Goal: Complete application form

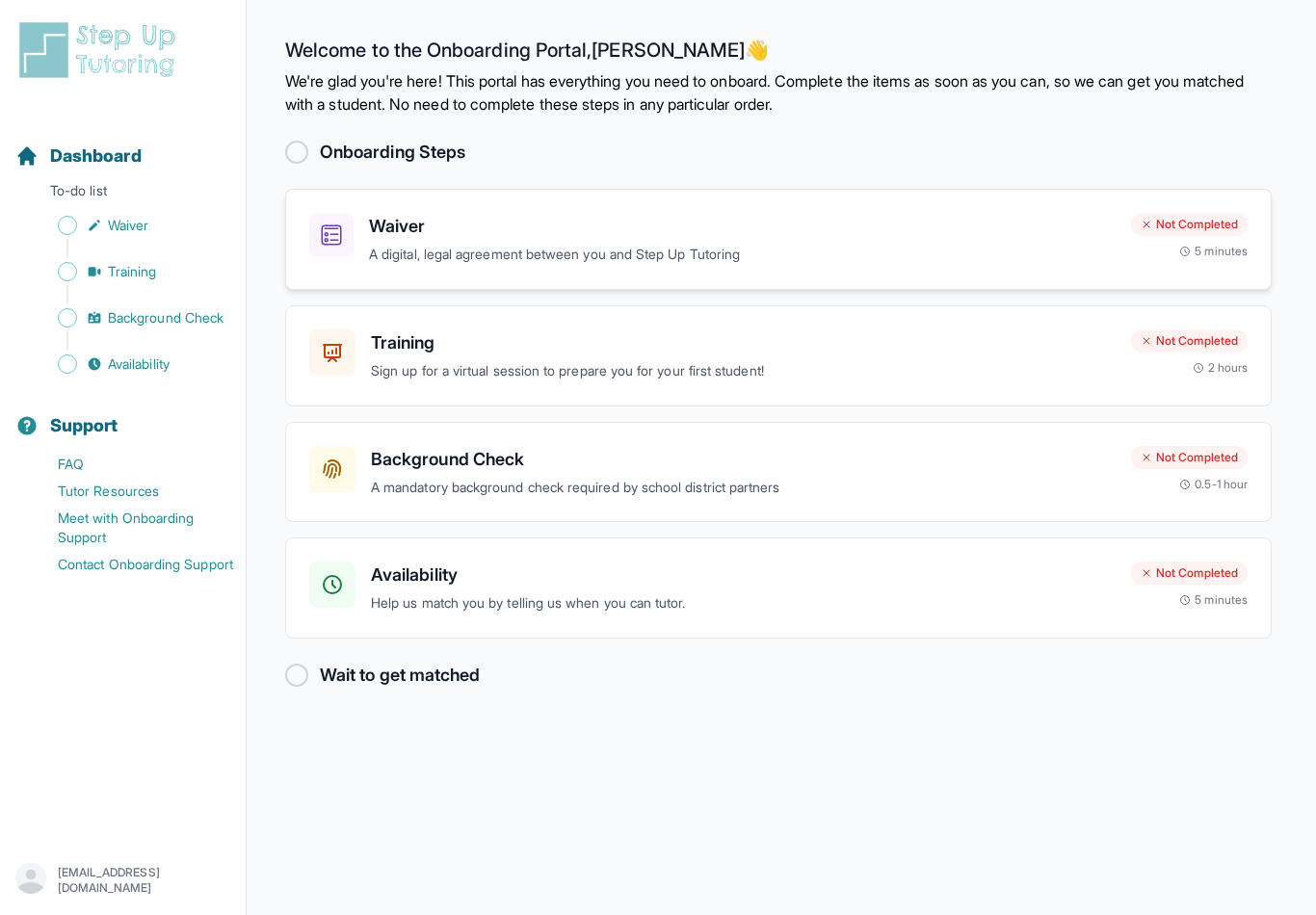
click at [539, 226] on h3 "Waiver" at bounding box center [742, 227] width 747 height 27
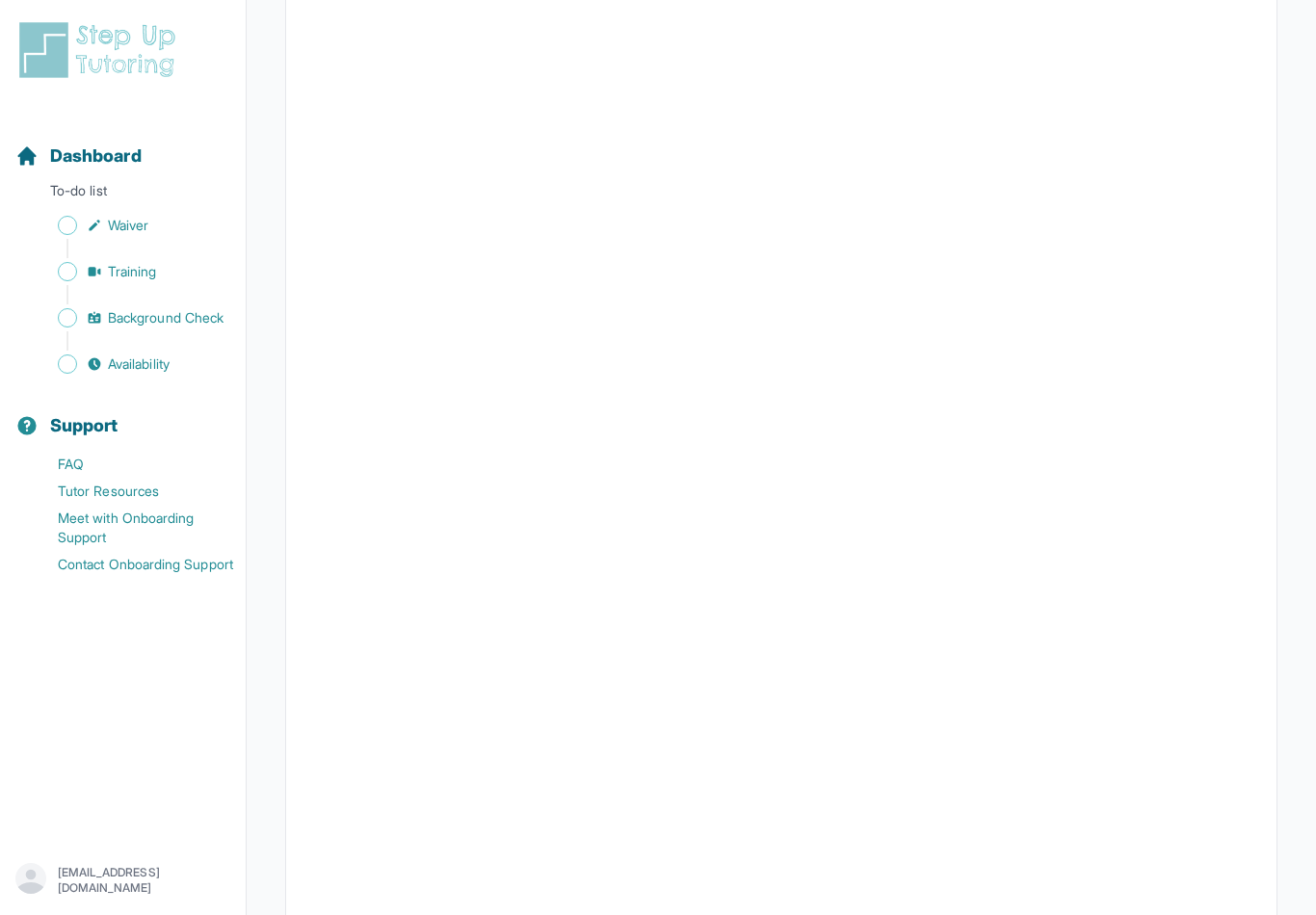
scroll to position [1036, 0]
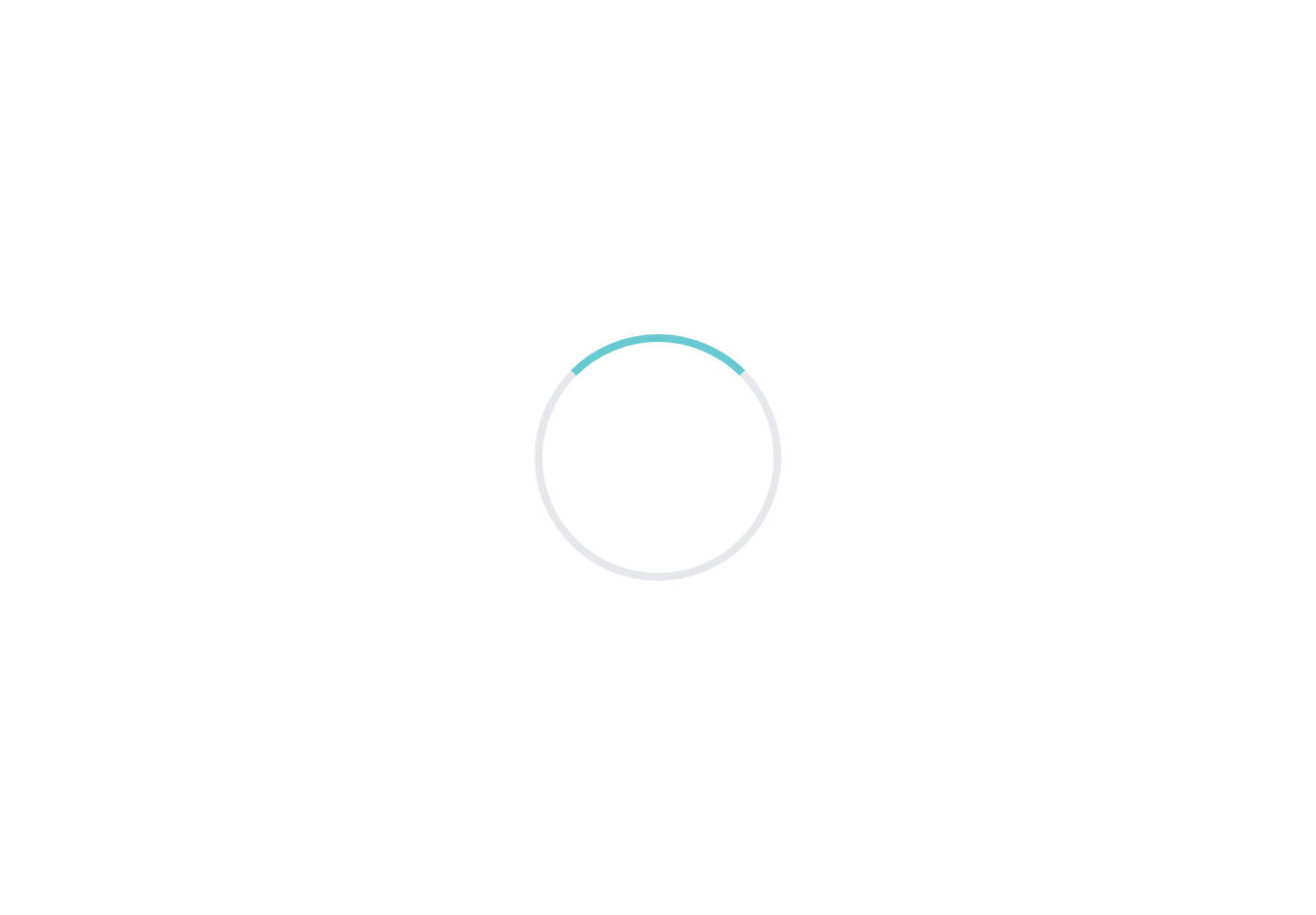
scroll to position [32, 0]
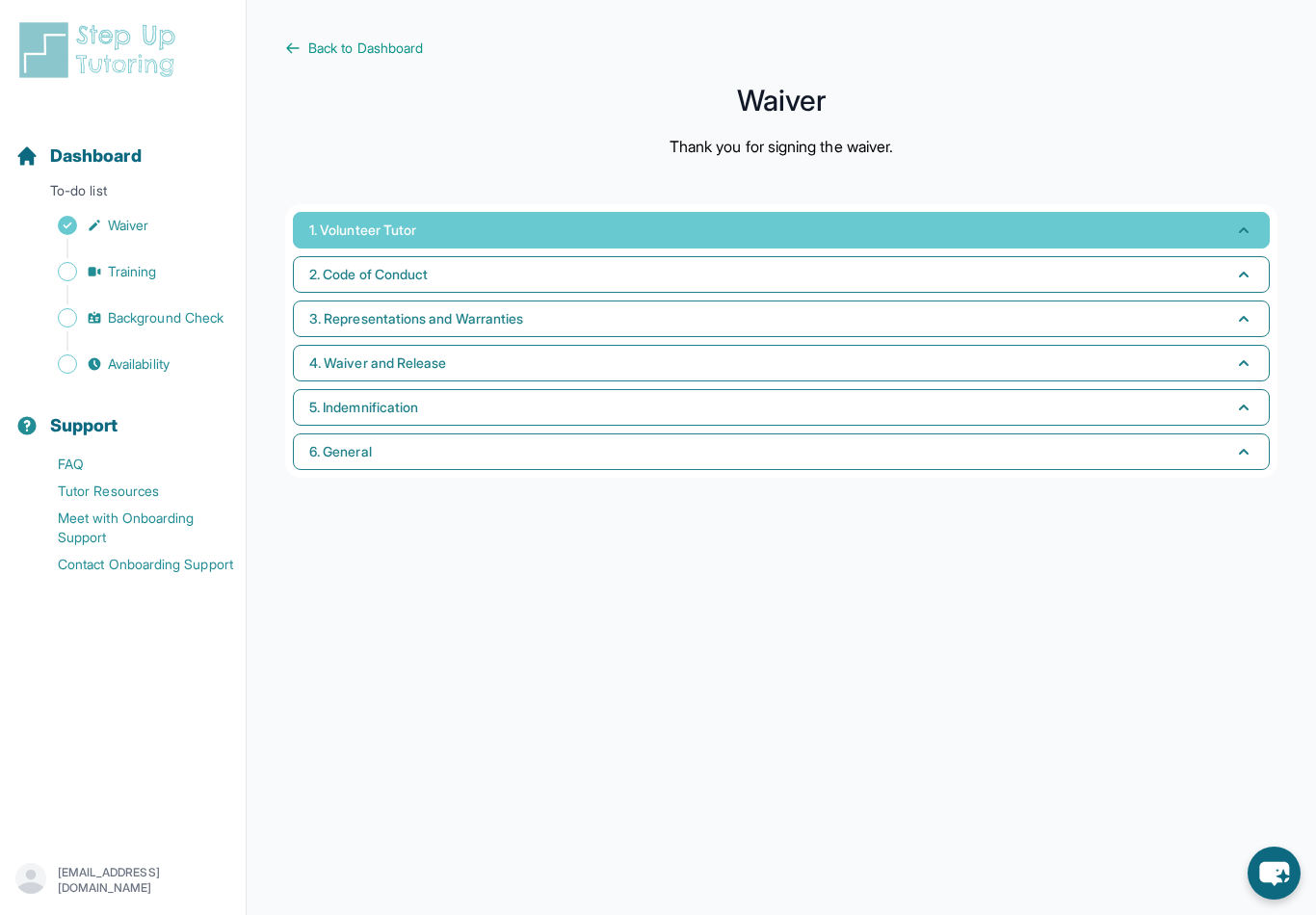
click at [410, 221] on span "1. Volunteer Tutor" at bounding box center [363, 230] width 107 height 19
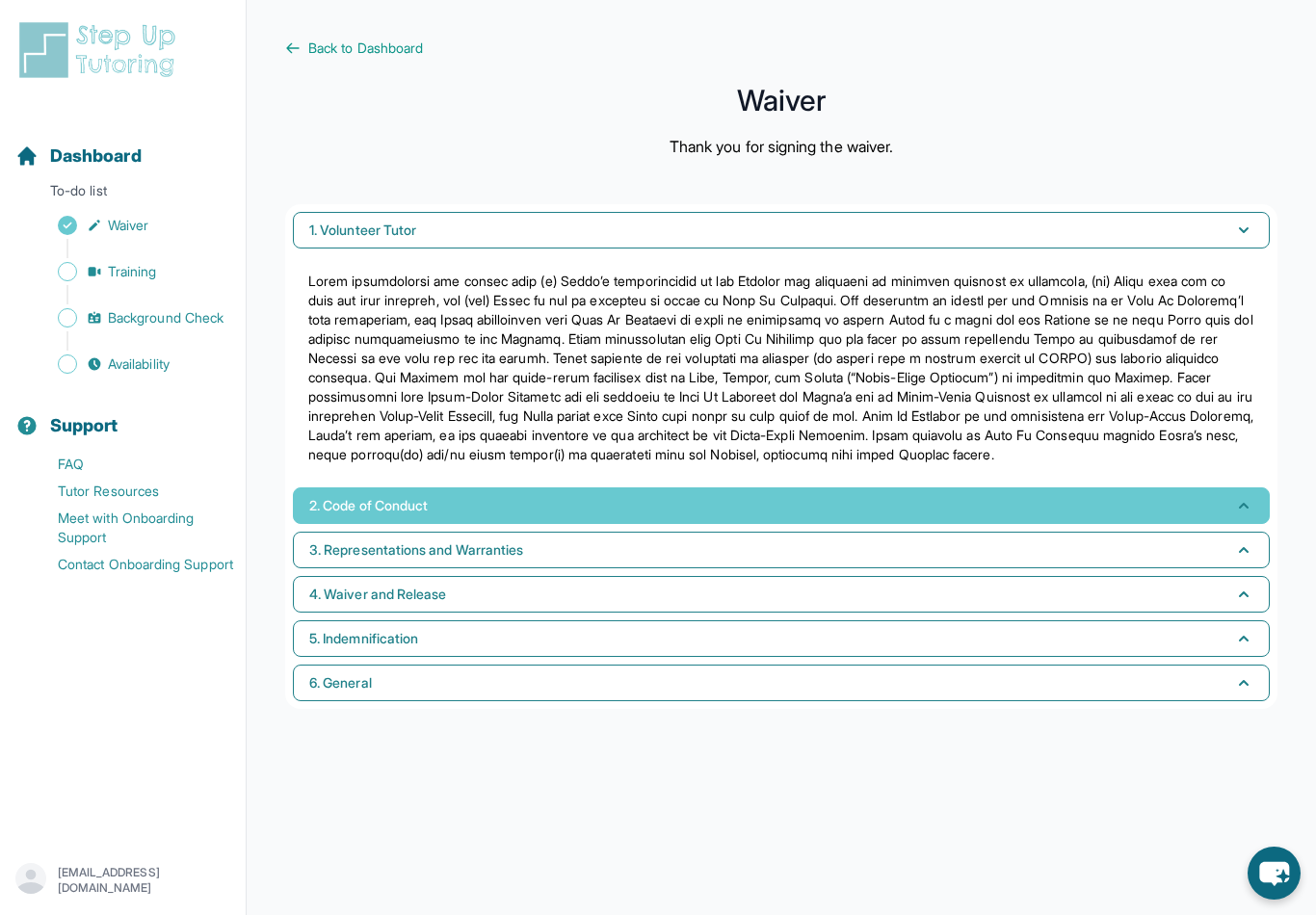
click at [431, 504] on button "2. Code of Conduct" at bounding box center [781, 506] width 977 height 37
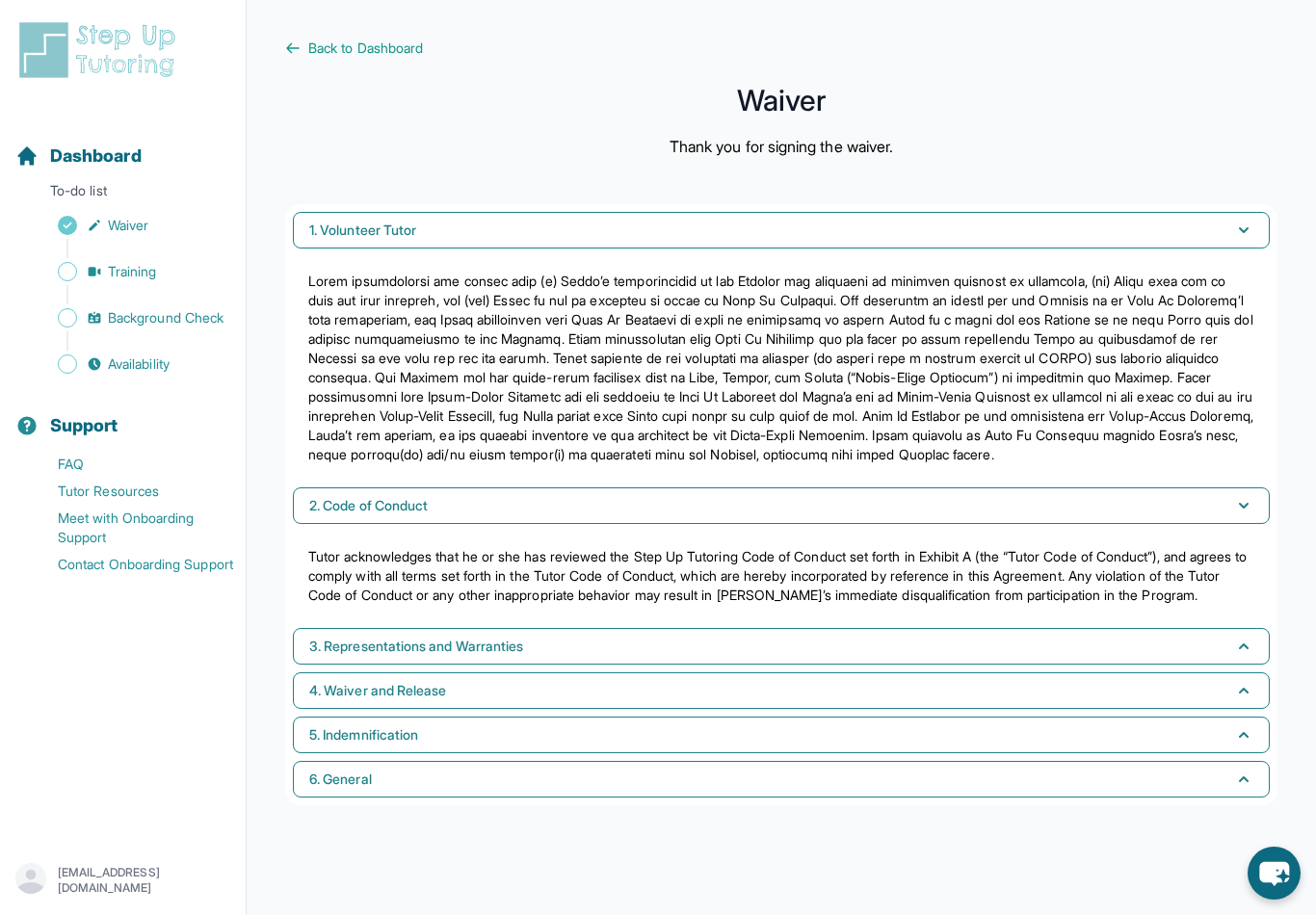
click at [117, 294] on div "Sidebar" at bounding box center [126, 295] width 223 height 19
click at [118, 274] on span "Training" at bounding box center [132, 272] width 49 height 19
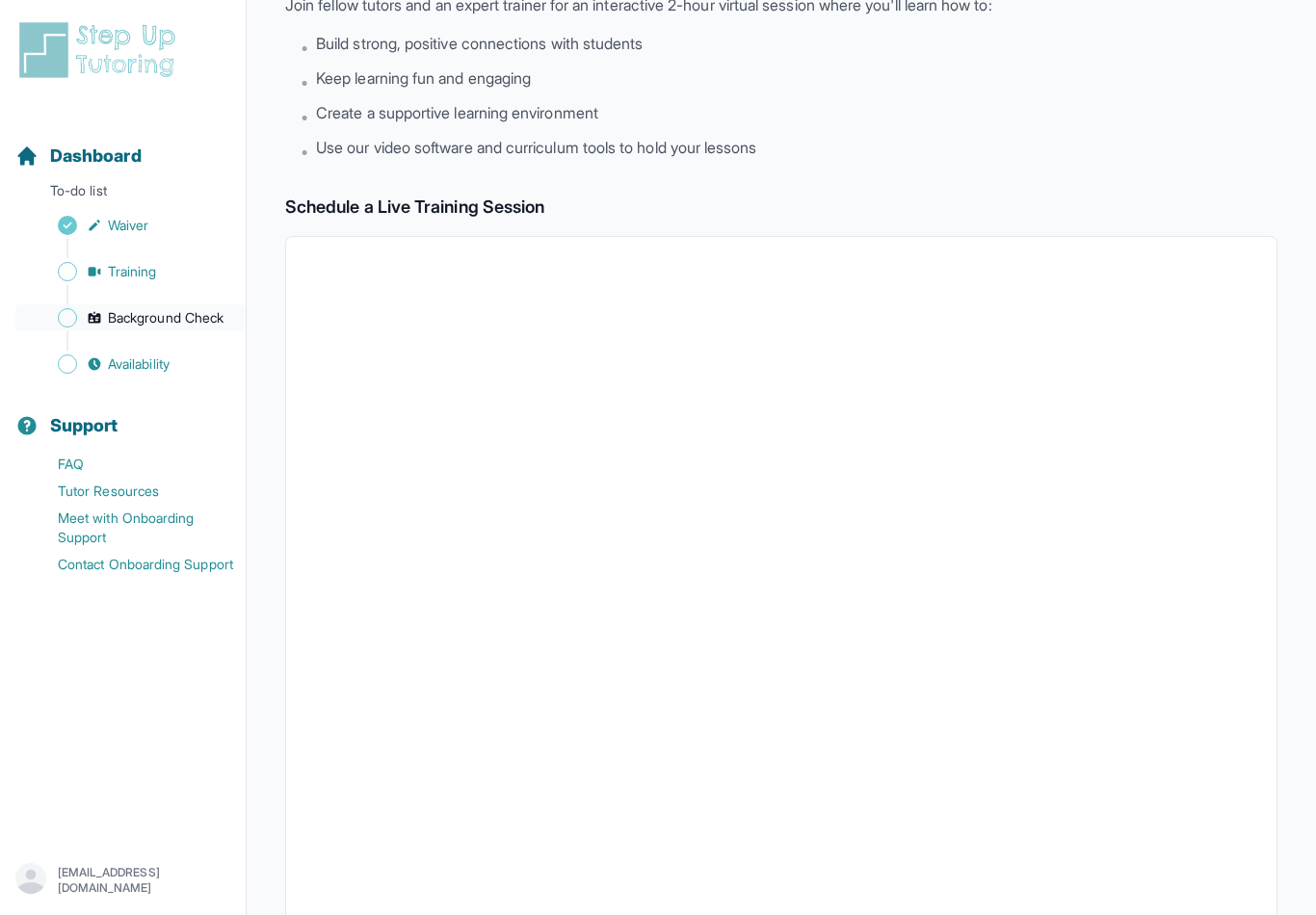
scroll to position [290, 0]
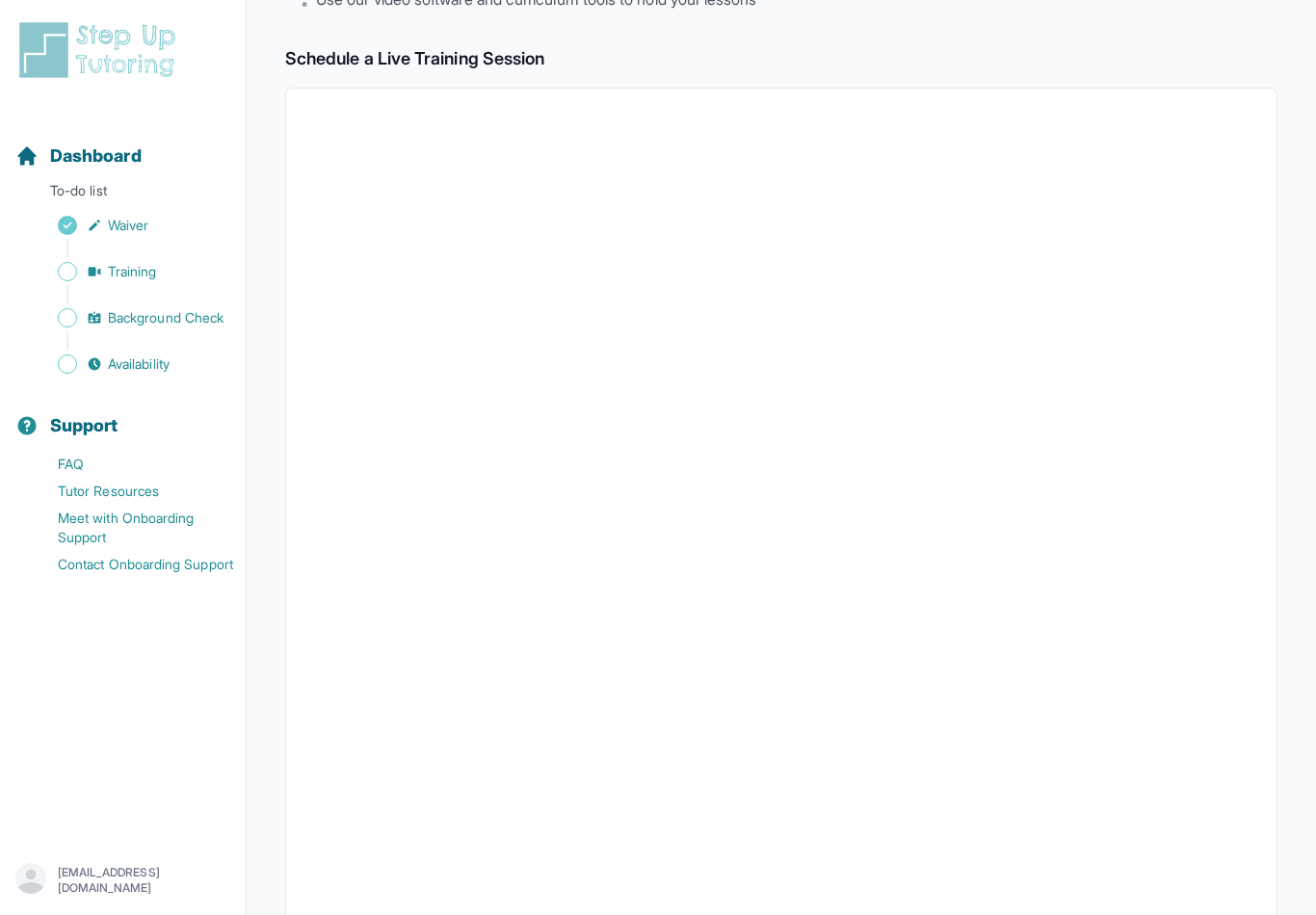
drag, startPoint x: 122, startPoint y: 322, endPoint x: 122, endPoint y: 291, distance: 31.0
click at [122, 322] on span "Background Check" at bounding box center [166, 318] width 116 height 19
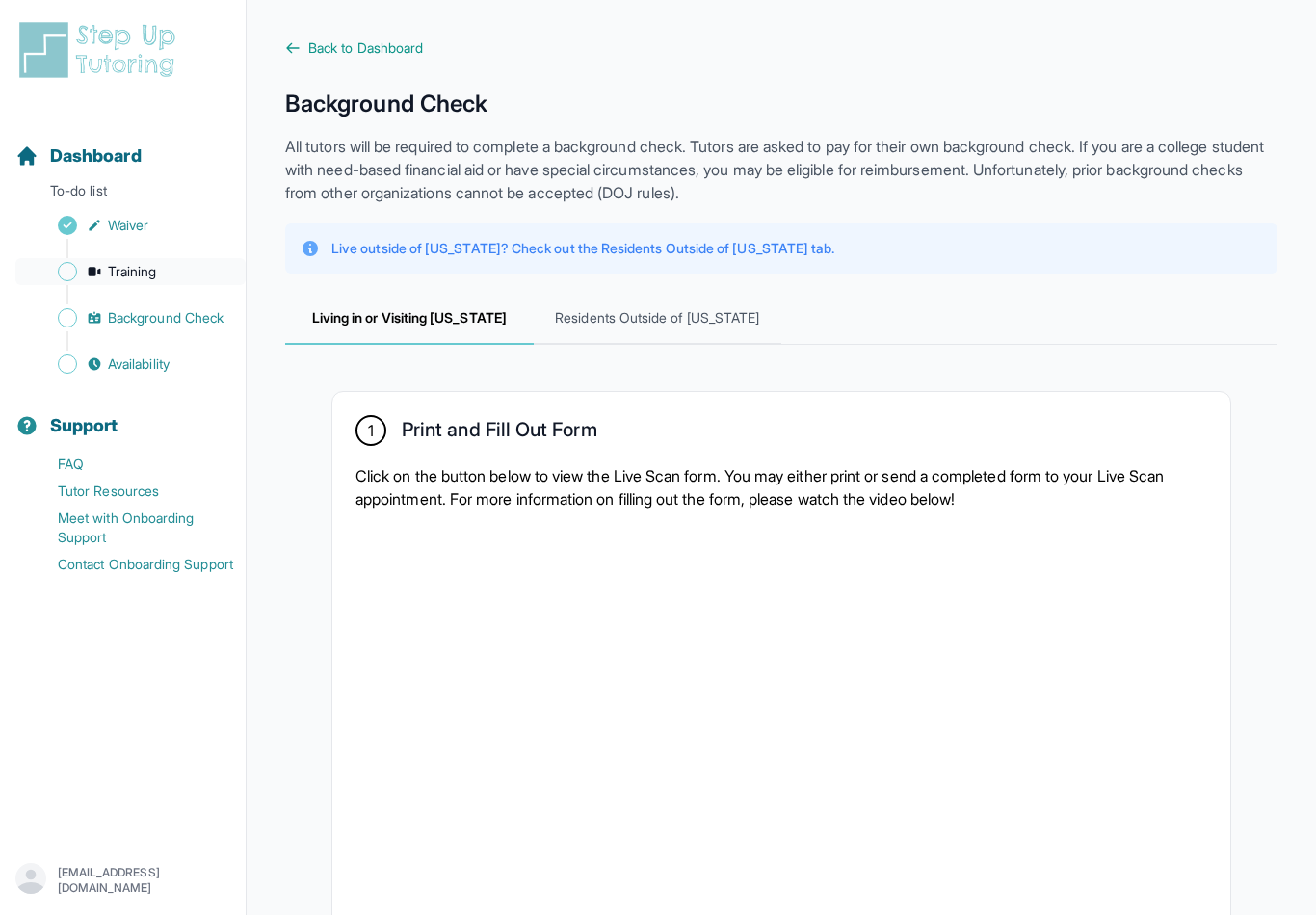
click at [155, 274] on span "Training" at bounding box center [132, 272] width 49 height 19
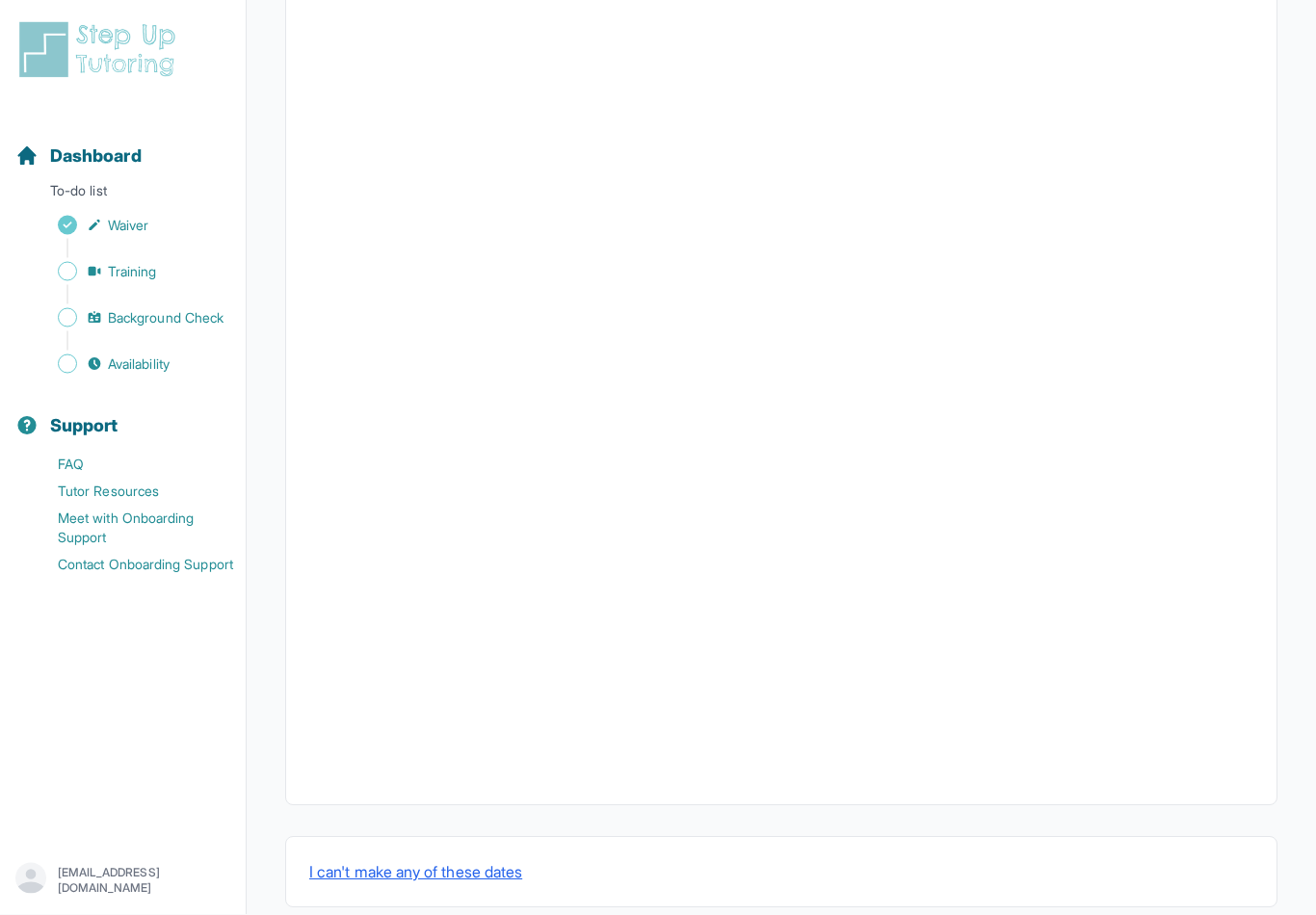
scroll to position [411, 0]
click at [158, 333] on div "Sidebar" at bounding box center [126, 341] width 223 height 19
click at [163, 310] on span "Background Check" at bounding box center [166, 318] width 116 height 19
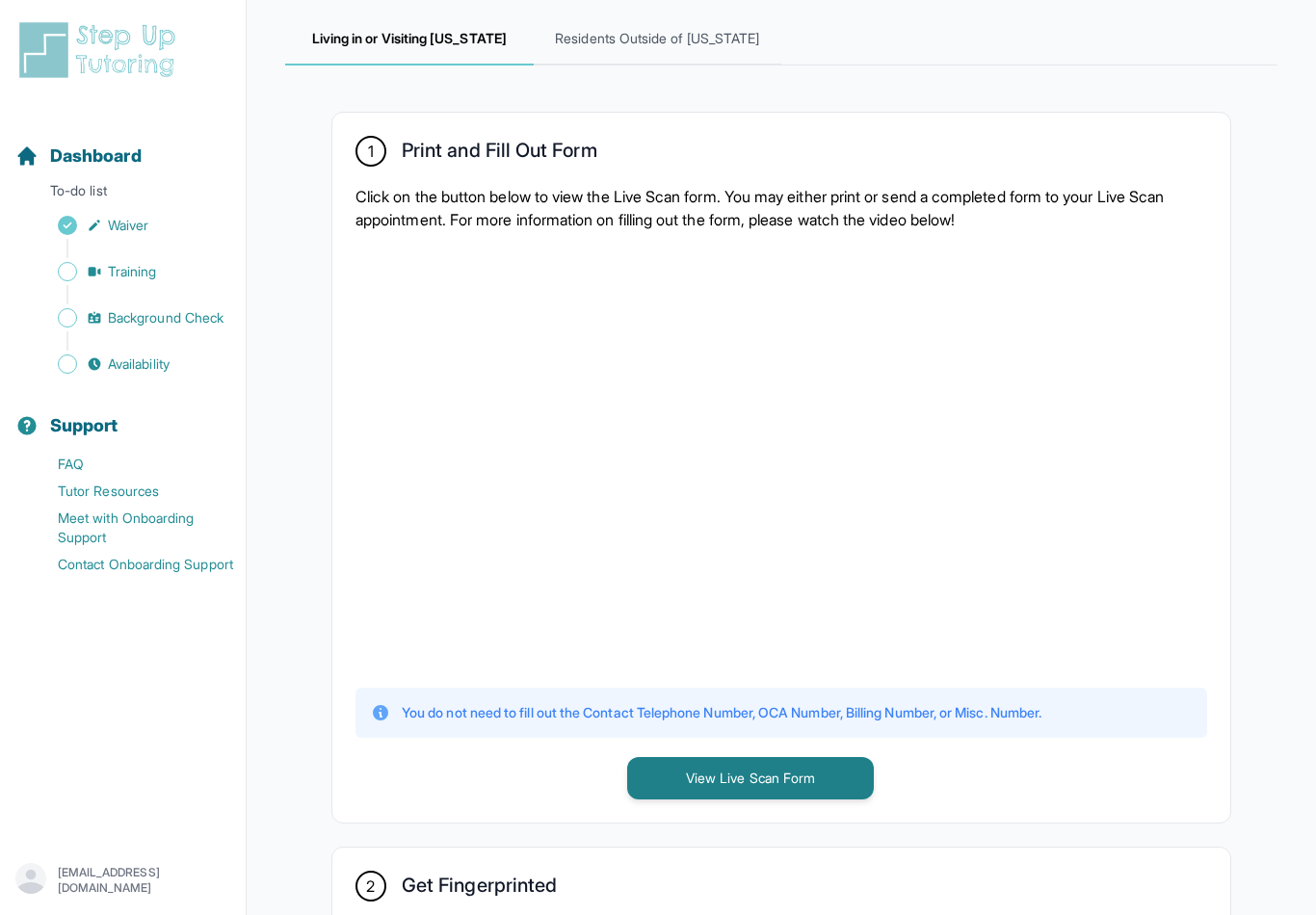
scroll to position [277, 0]
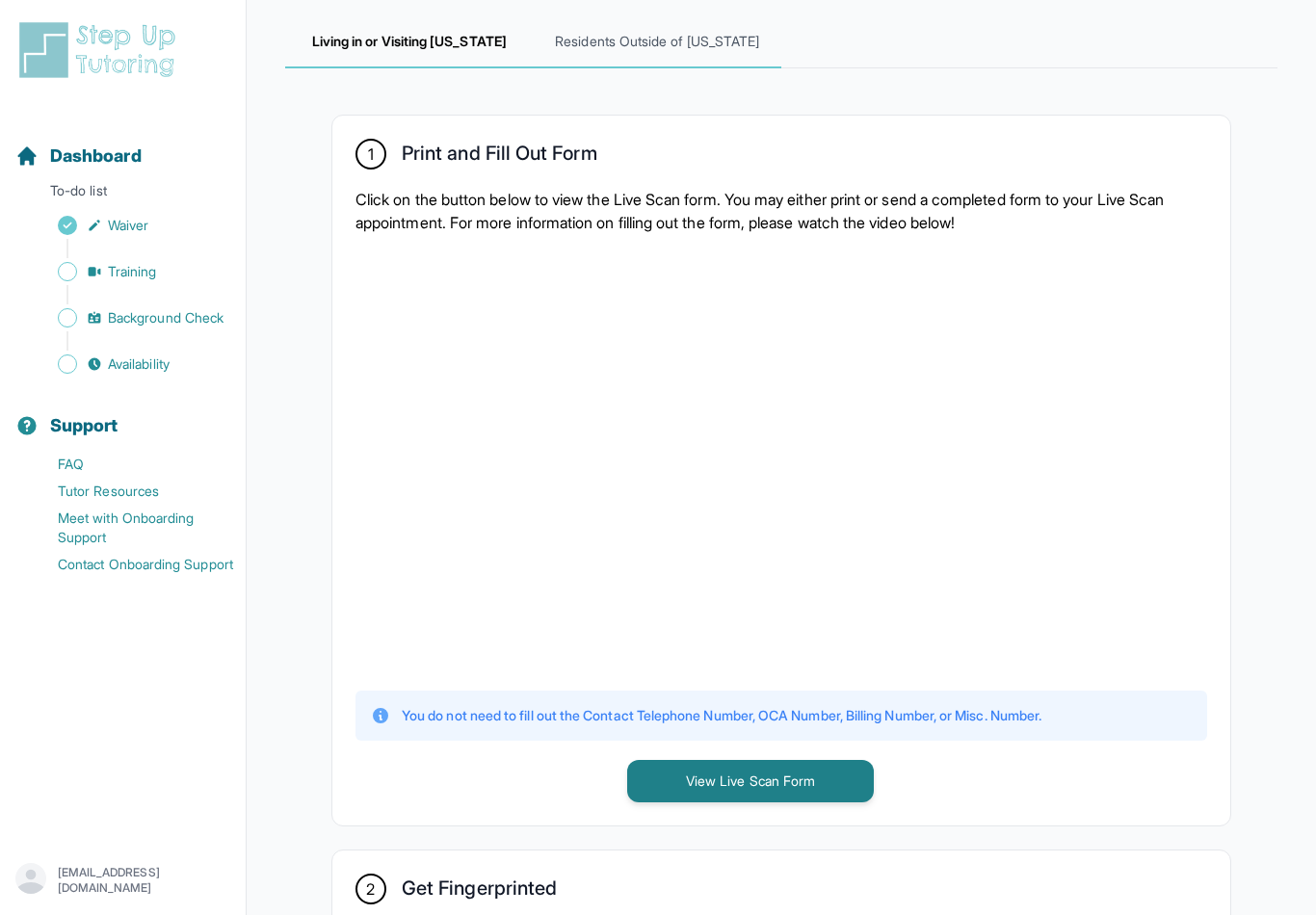
click at [636, 46] on span "Residents Outside of California" at bounding box center [658, 42] width 249 height 52
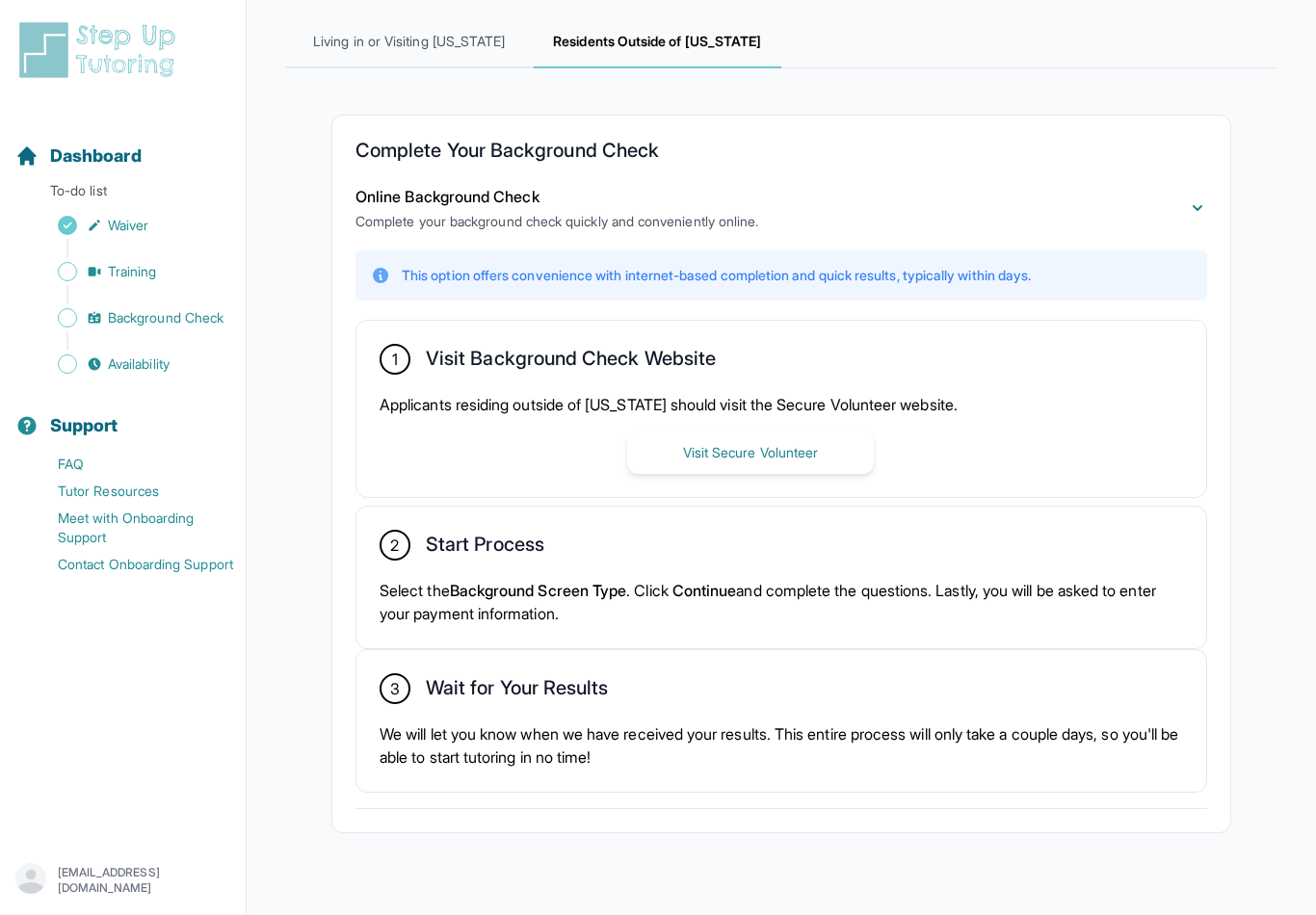
click at [833, 475] on div "1 Visit Background Check Website Applicants residing outside of California shou…" at bounding box center [782, 409] width 850 height 176
click at [822, 467] on button "Visit Secure Volunteer" at bounding box center [751, 453] width 247 height 42
click at [139, 370] on span "Availability" at bounding box center [139, 364] width 62 height 19
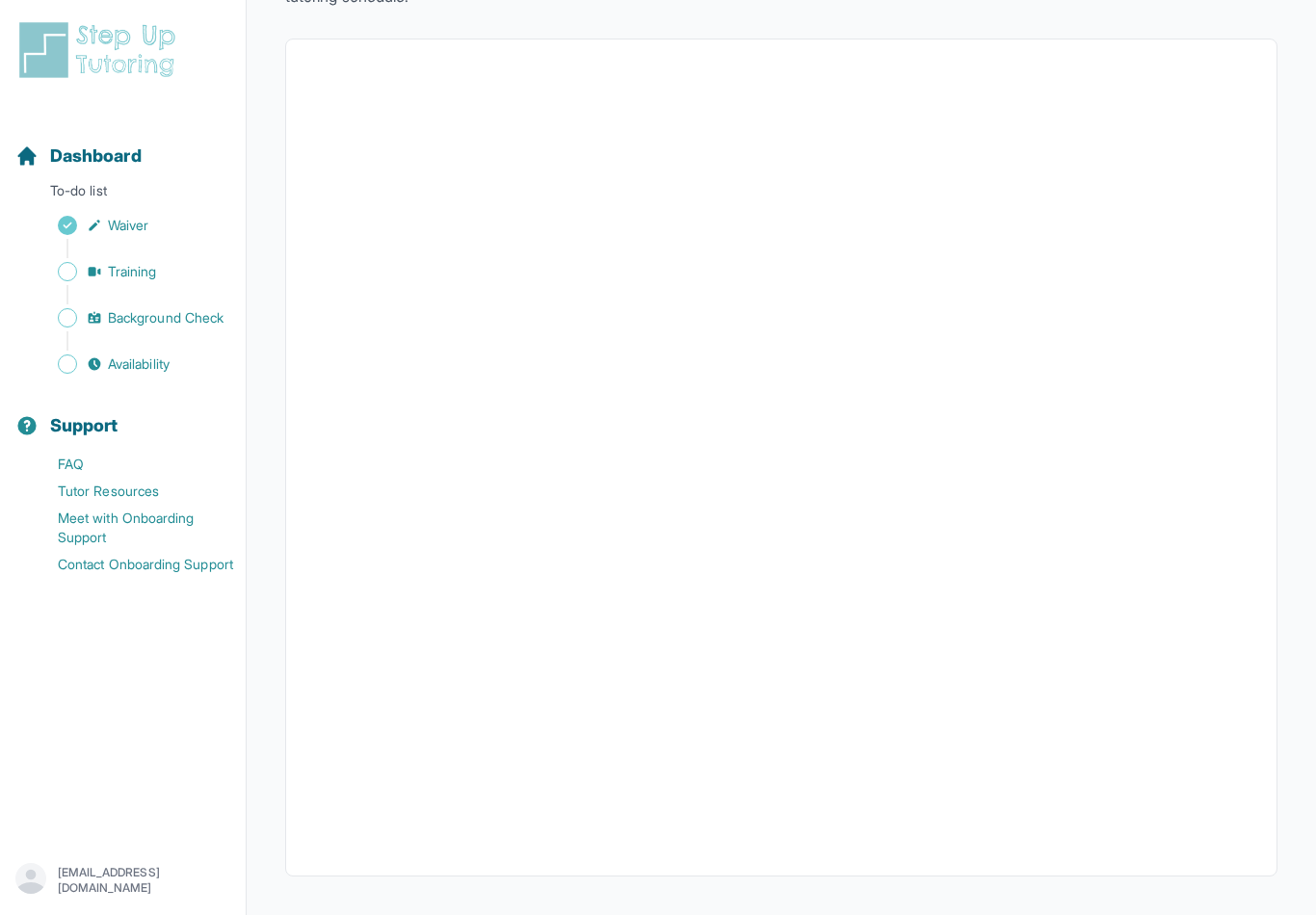
scroll to position [204, 0]
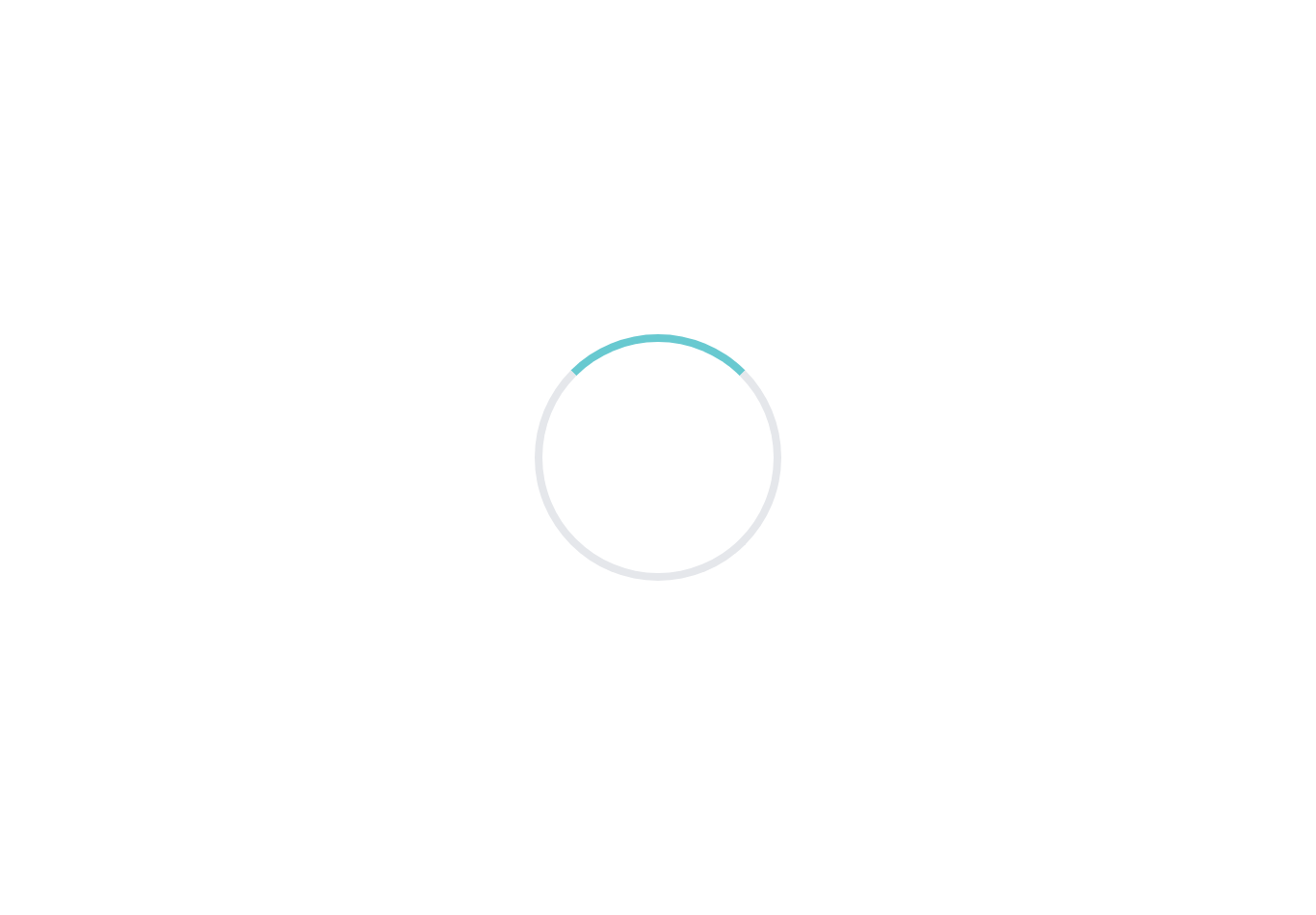
scroll to position [32, 0]
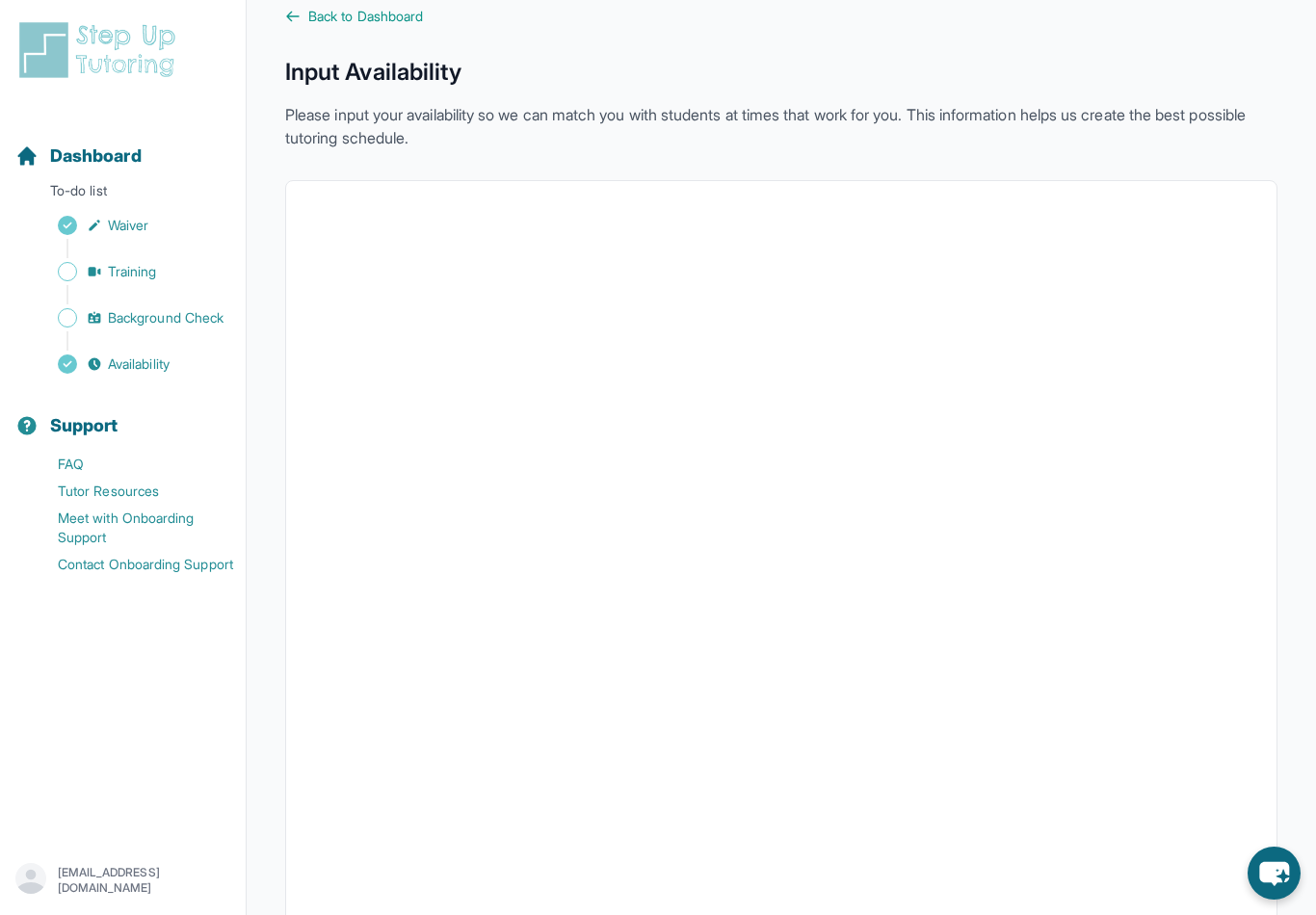
drag, startPoint x: 162, startPoint y: 316, endPoint x: 162, endPoint y: 348, distance: 32.0
click at [162, 316] on span "Background Check" at bounding box center [166, 318] width 116 height 19
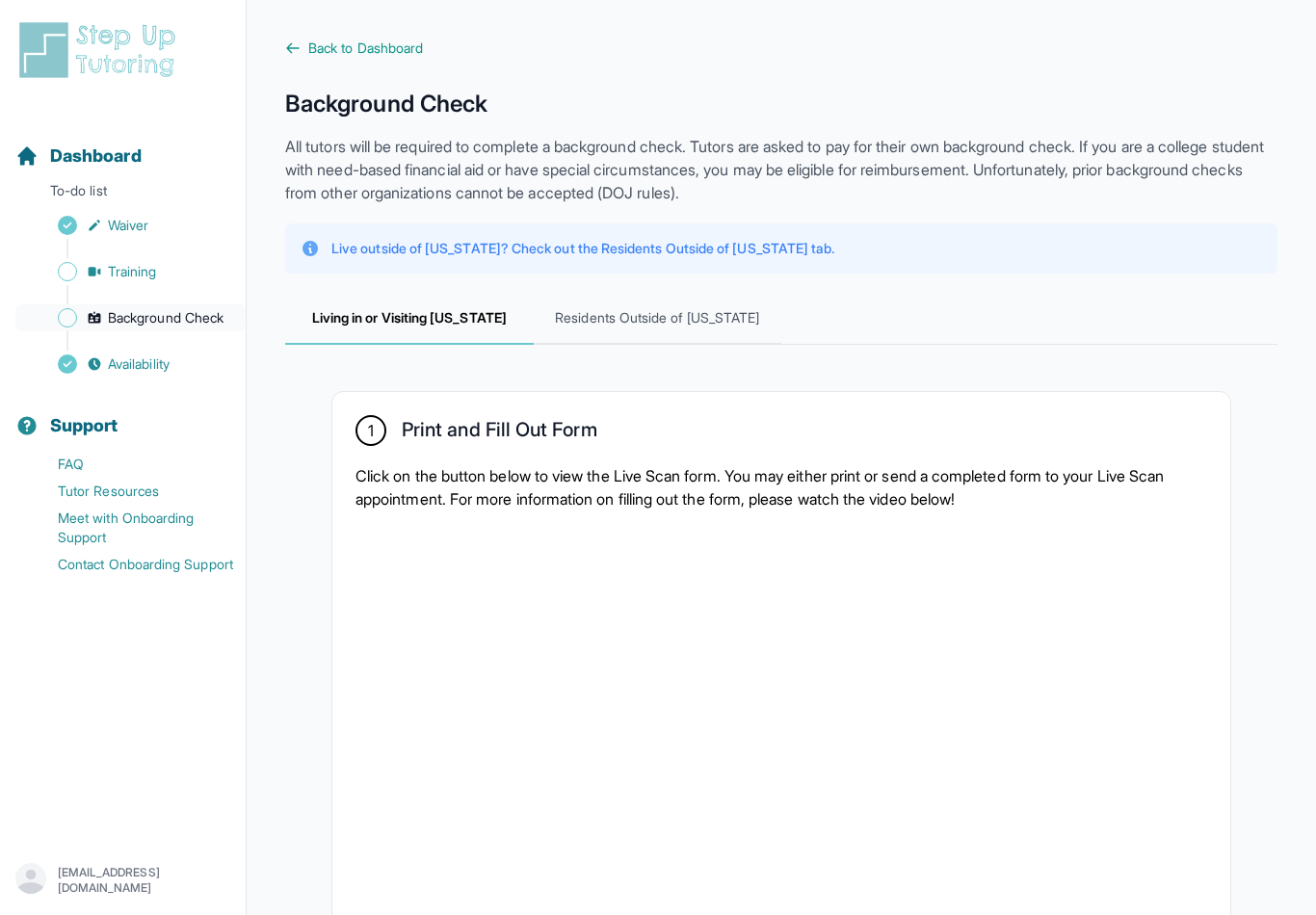
click at [92, 309] on link "Background Check" at bounding box center [130, 318] width 230 height 27
click at [100, 309] on link "Background Check" at bounding box center [130, 318] width 230 height 27
click at [80, 312] on link "Background Check" at bounding box center [130, 318] width 230 height 27
click at [76, 301] on img "Sidebar" at bounding box center [67, 295] width 19 height 19
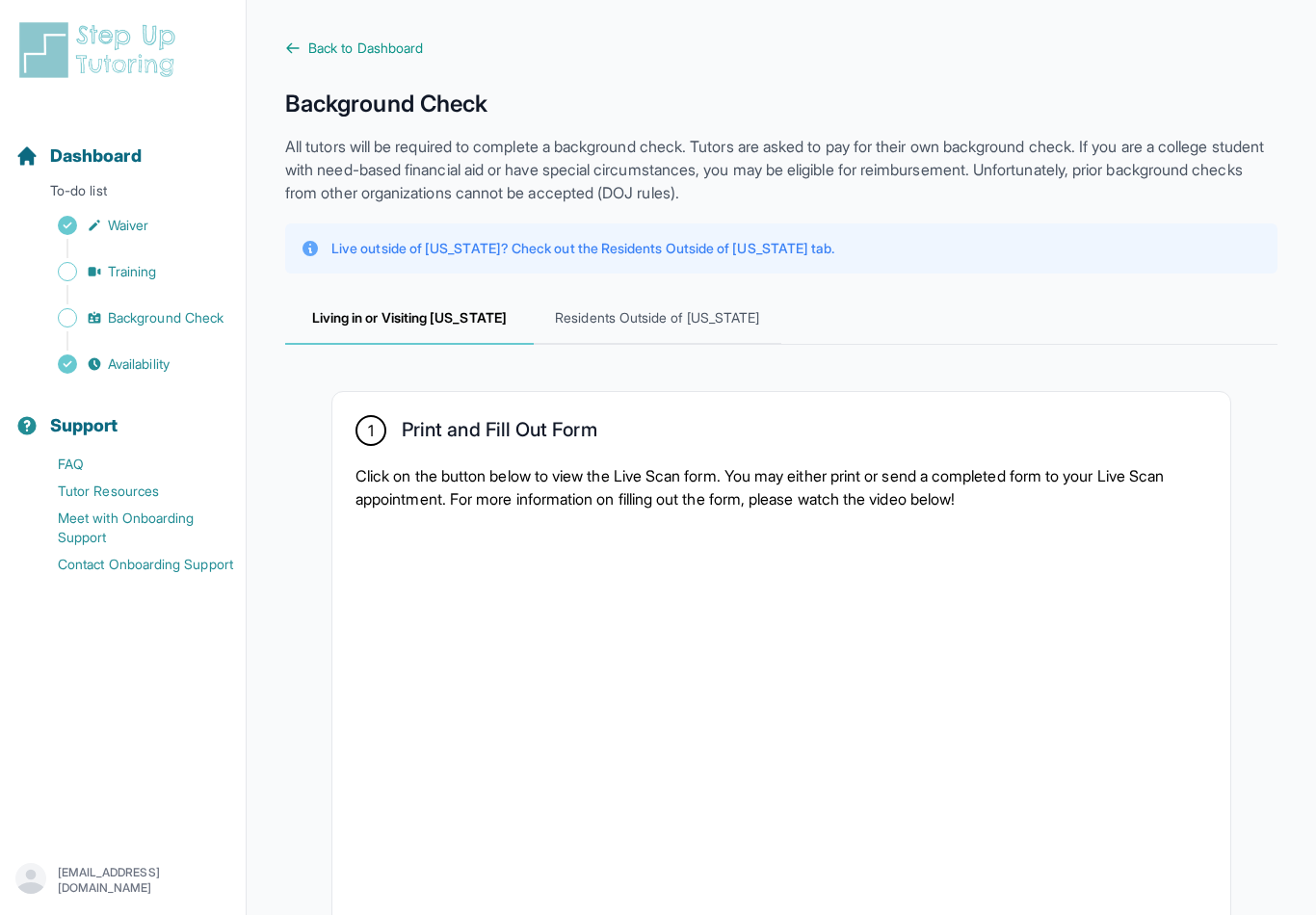
click at [214, 343] on div "Sidebar" at bounding box center [126, 341] width 223 height 19
click at [158, 317] on span "Background Check" at bounding box center [166, 318] width 116 height 19
